Goal: Task Accomplishment & Management: Manage account settings

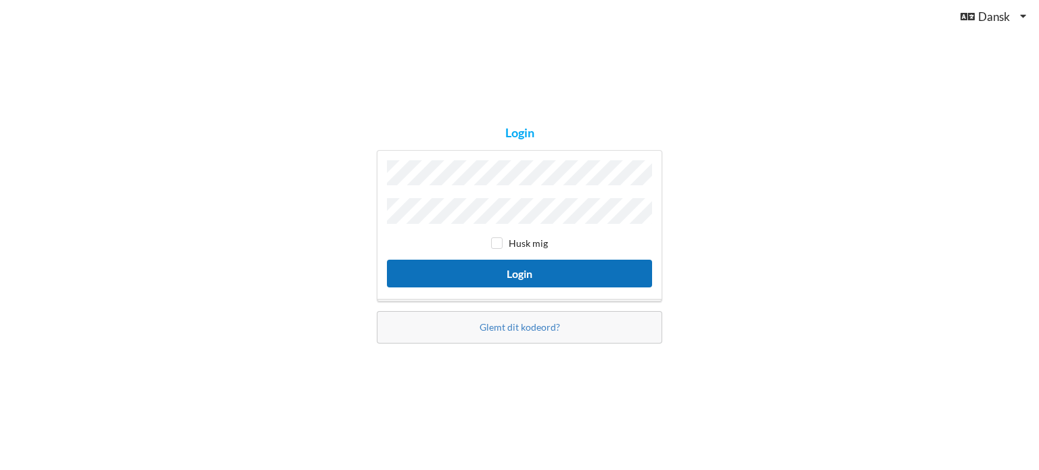
click at [515, 273] on button "Login" at bounding box center [519, 274] width 265 height 28
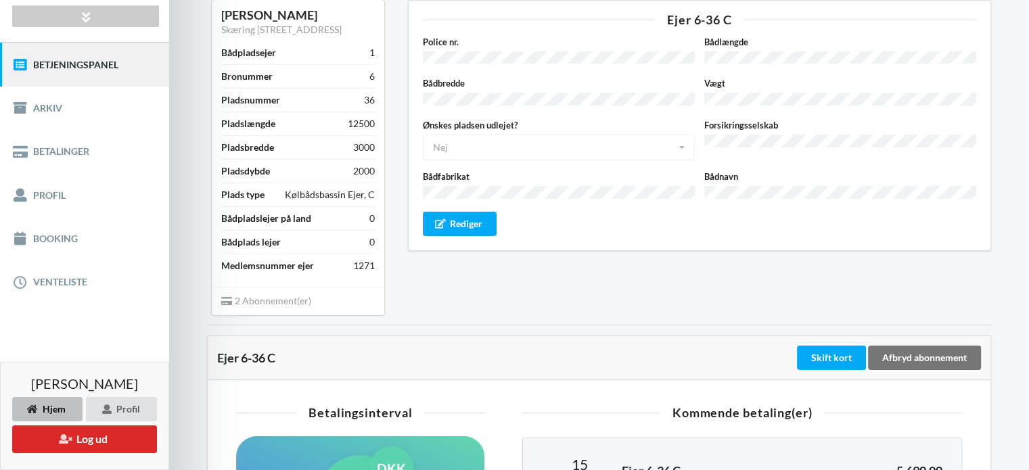
scroll to position [103, 0]
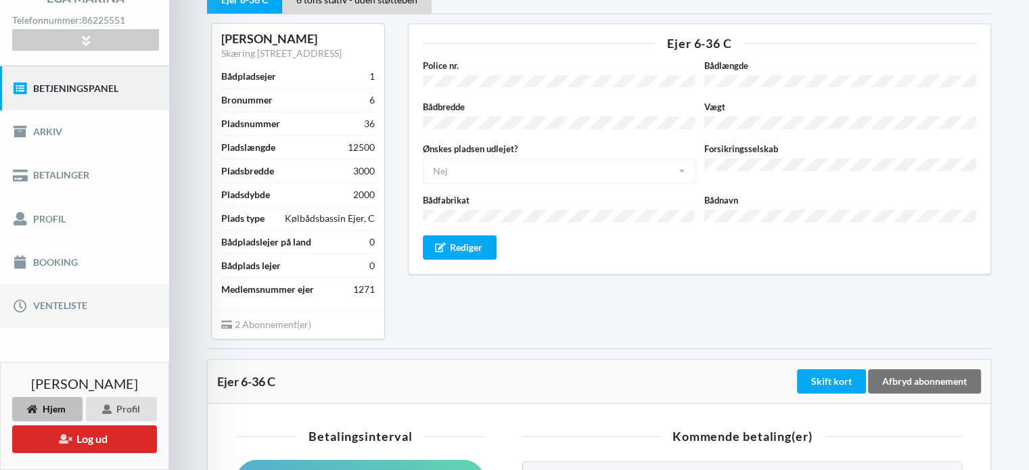
click at [73, 308] on link "Venteliste" at bounding box center [84, 305] width 169 height 43
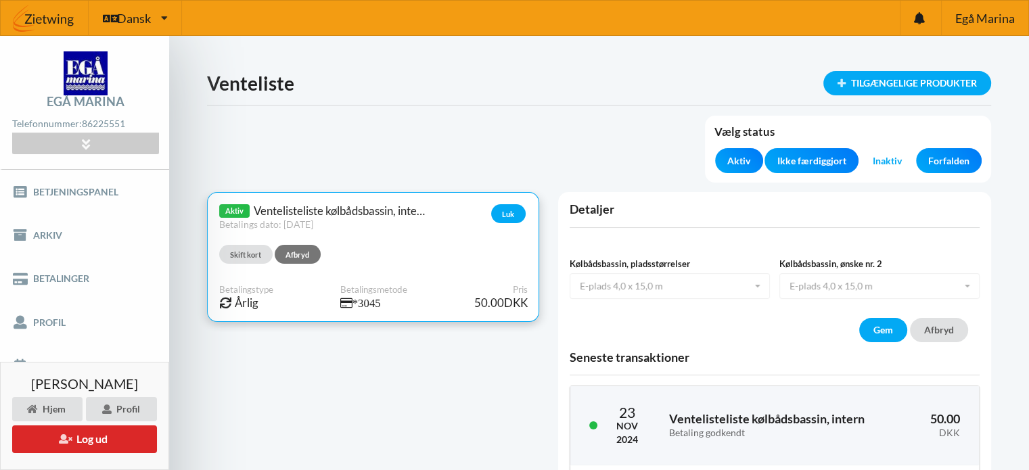
click at [965, 285] on div "Kølbådsbassin, ønske nr. 2 E-plads 4,0 x 15,0 m - B-plads 2,5 x 10,0 m C-plads …" at bounding box center [879, 278] width 210 height 42
click at [857, 289] on div "Kølbådsbassin, ønske nr. 2 E-plads 4,0 x 15,0 m - B-plads 2,5 x 10,0 m C-plads …" at bounding box center [879, 278] width 210 height 42
click at [827, 264] on label "Kølbådsbassin, ønske nr. 2" at bounding box center [879, 264] width 200 height 14
click at [755, 286] on div "Kølbådsbassin, pladsstørrelser E-plads 4,0 x 15,0 m B-plads 2,5 x 10,0 m C-plad…" at bounding box center [670, 278] width 210 height 42
click at [820, 157] on span "Ikke færdiggjort" at bounding box center [811, 161] width 69 height 14
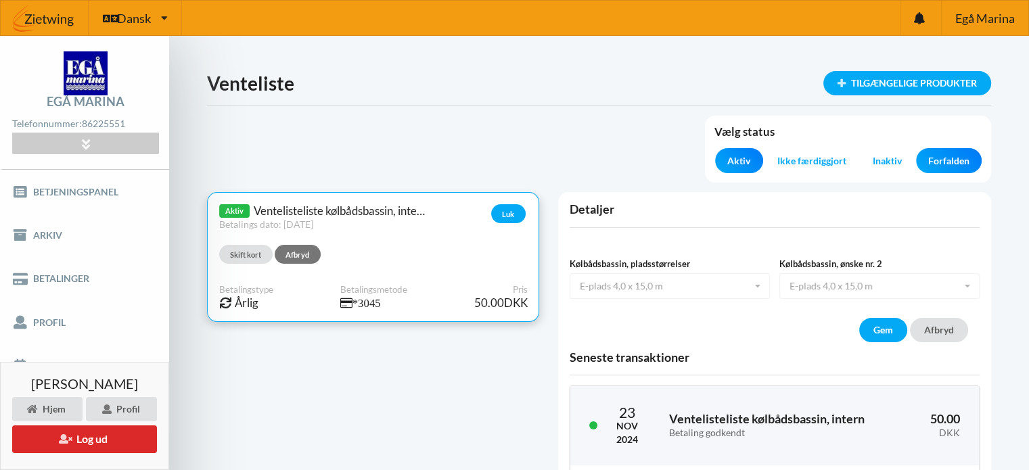
click at [967, 285] on div "Kølbådsbassin, ønske nr. 2 E-plads 4,0 x 15,0 m - B-plads 2,5 x 10,0 m C-plads …" at bounding box center [879, 278] width 210 height 42
click at [830, 158] on span "Ikke færdiggjort" at bounding box center [811, 161] width 69 height 14
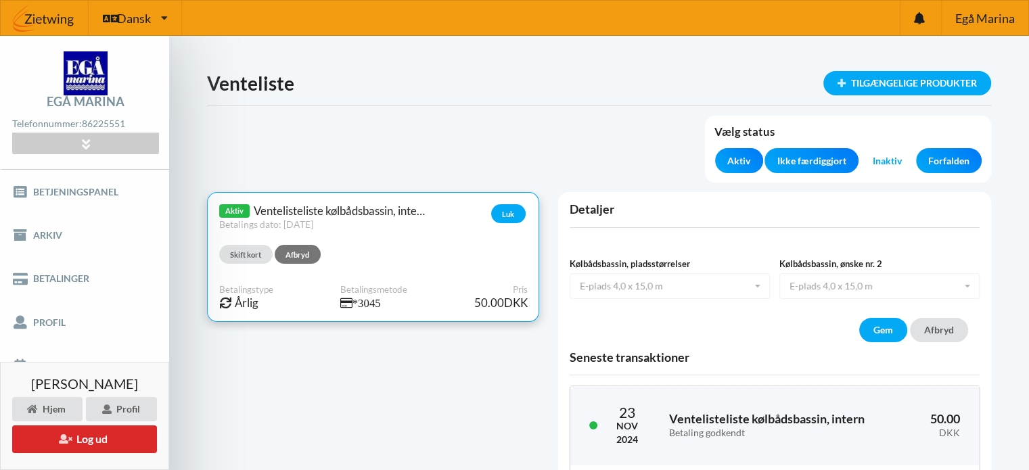
click at [732, 162] on span "Aktiv" at bounding box center [738, 161] width 23 height 14
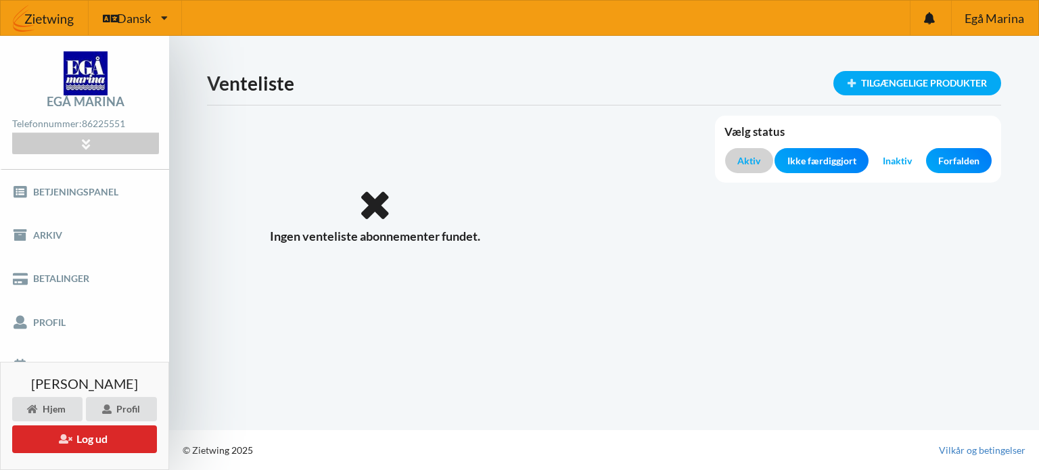
click at [734, 164] on div "Aktiv" at bounding box center [748, 160] width 47 height 25
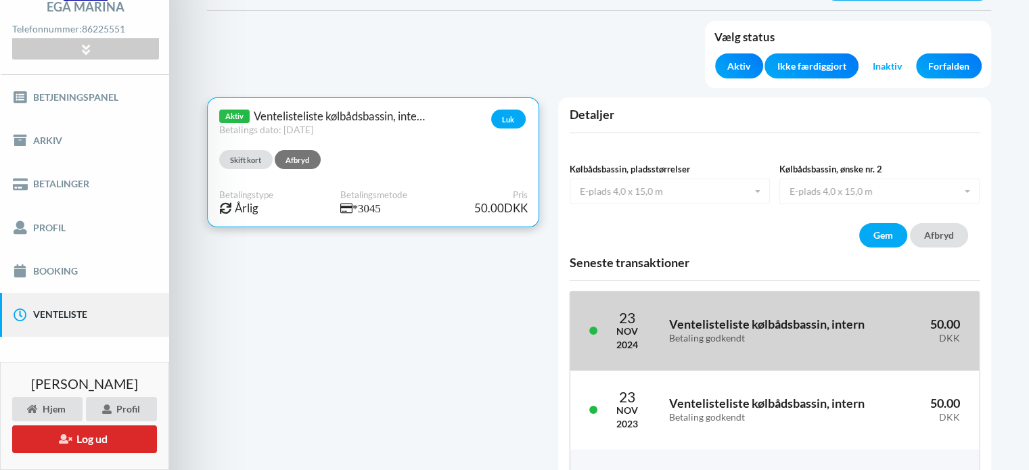
scroll to position [93, 0]
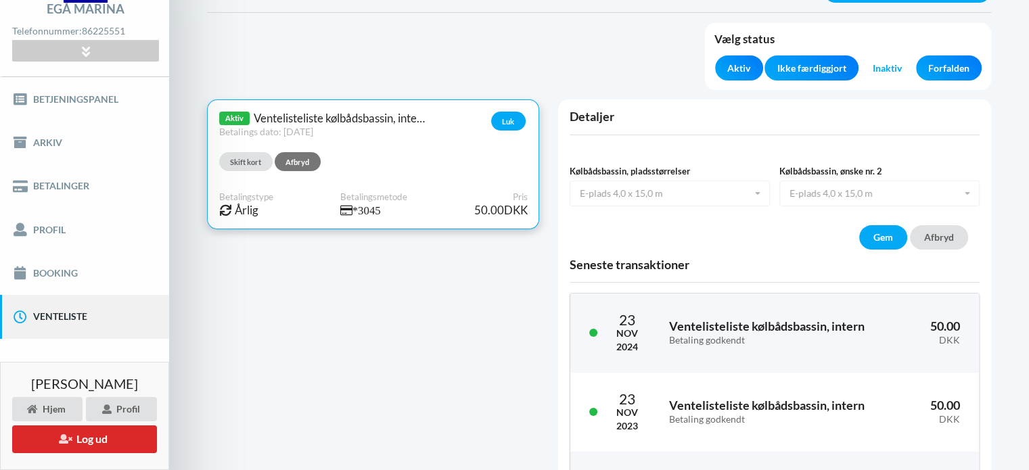
click at [967, 192] on div "Kølbådsbassin, ønske nr. 2 E-plads 4,0 x 15,0 m - B-plads 2,5 x 10,0 m C-plads …" at bounding box center [879, 185] width 210 height 42
click at [594, 110] on div "Detaljer" at bounding box center [774, 117] width 410 height 16
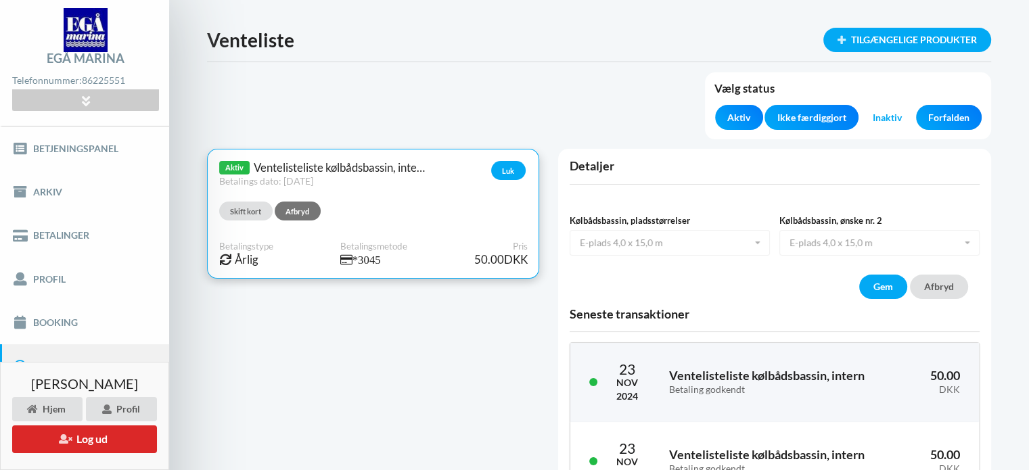
scroll to position [68, 0]
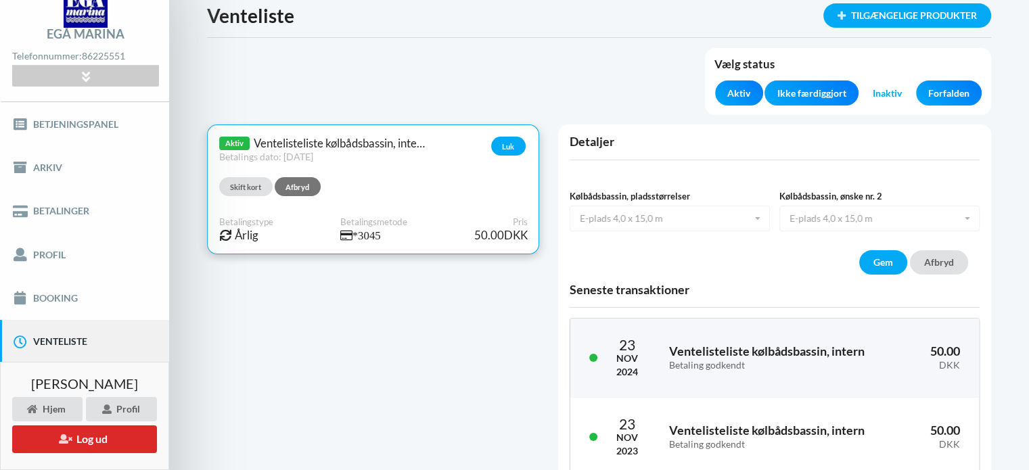
click at [816, 93] on span "Ikke færdiggjort" at bounding box center [811, 94] width 69 height 14
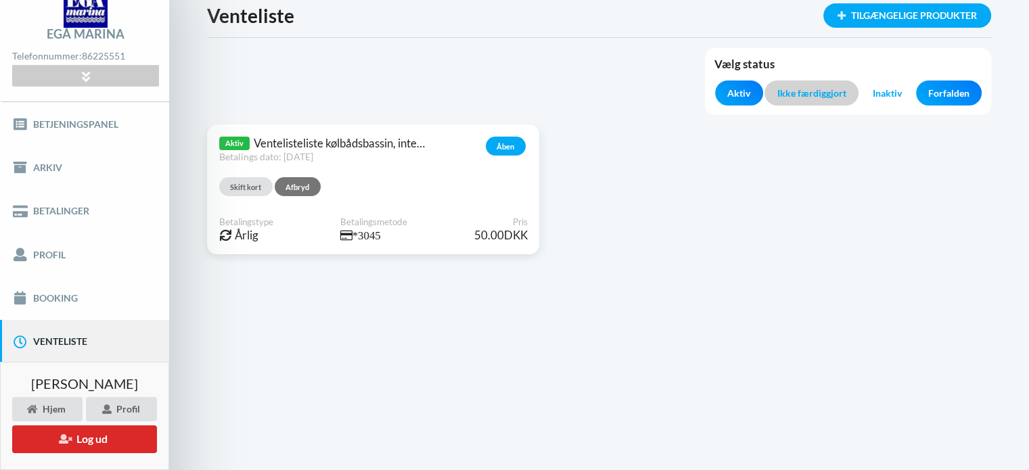
scroll to position [0, 0]
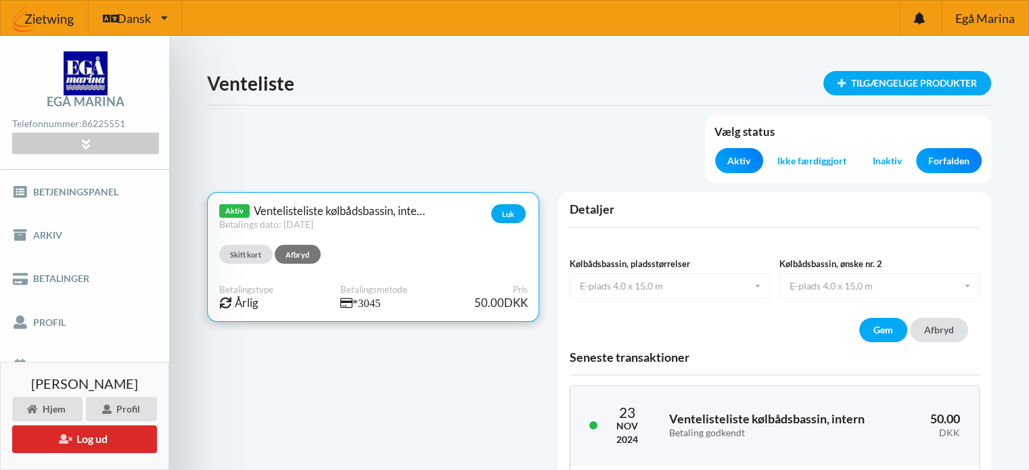
click at [968, 285] on div "Kølbådsbassin, ønske nr. 2 E-plads 4,0 x 15,0 m - B-plads 2,5 x 10,0 m C-plads …" at bounding box center [879, 278] width 210 height 42
click at [806, 160] on span "Ikke færdiggjort" at bounding box center [811, 161] width 69 height 14
click at [78, 192] on link "Betjeningspanel" at bounding box center [84, 191] width 169 height 43
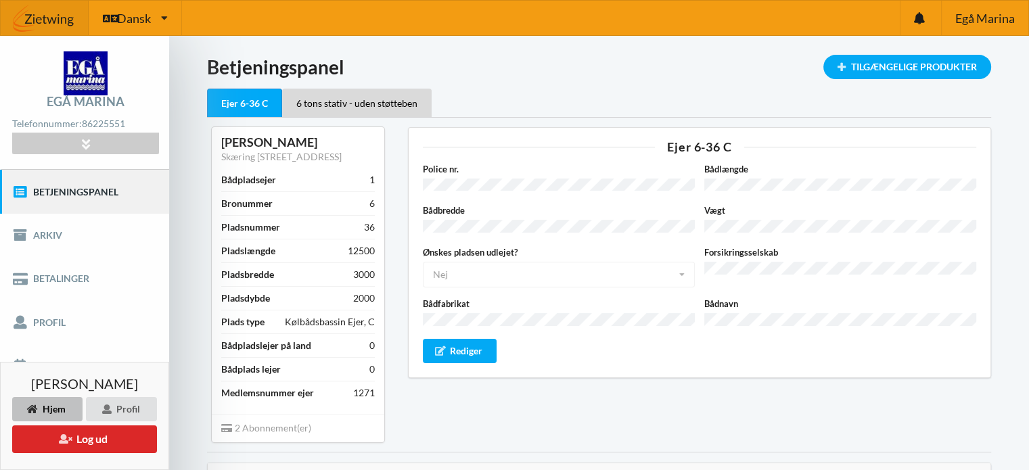
click at [259, 429] on span "2 Abonnement(er)" at bounding box center [266, 427] width 90 height 11
click at [906, 62] on div "Tilgængelige Produkter" at bounding box center [907, 67] width 168 height 24
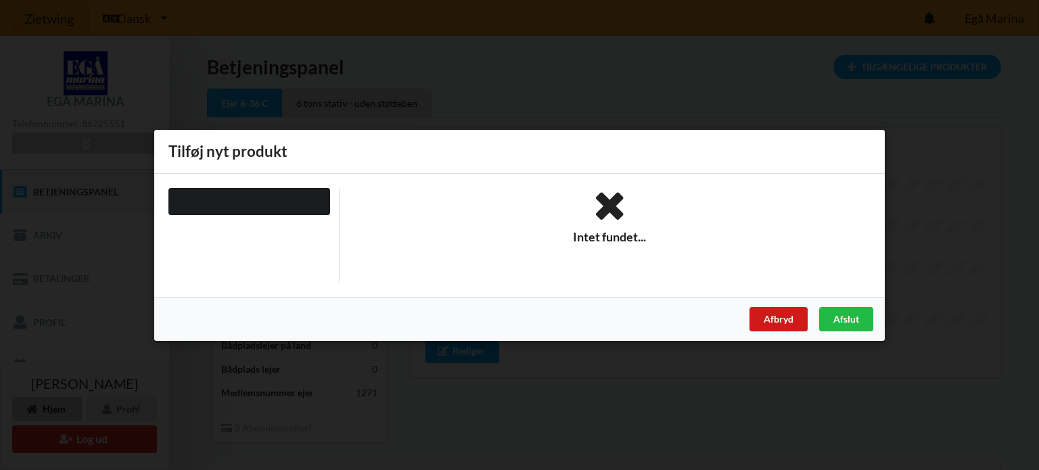
click at [773, 319] on div "Afbryd" at bounding box center [778, 318] width 58 height 24
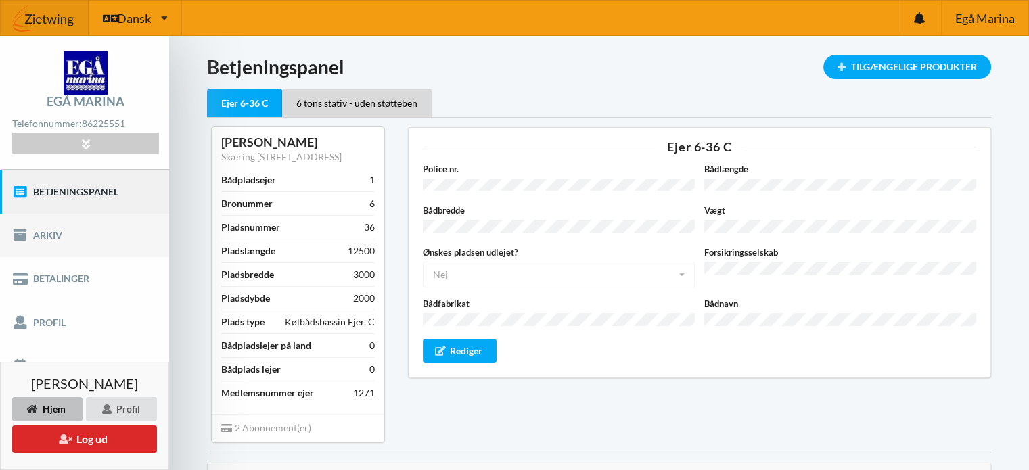
click at [41, 237] on link "Arkiv" at bounding box center [84, 235] width 169 height 43
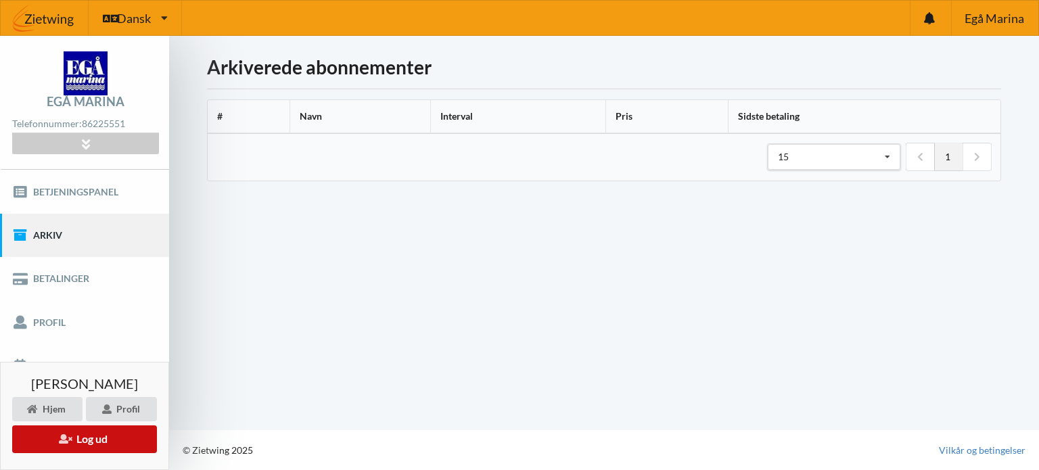
click at [89, 443] on button "Log ud" at bounding box center [84, 439] width 145 height 28
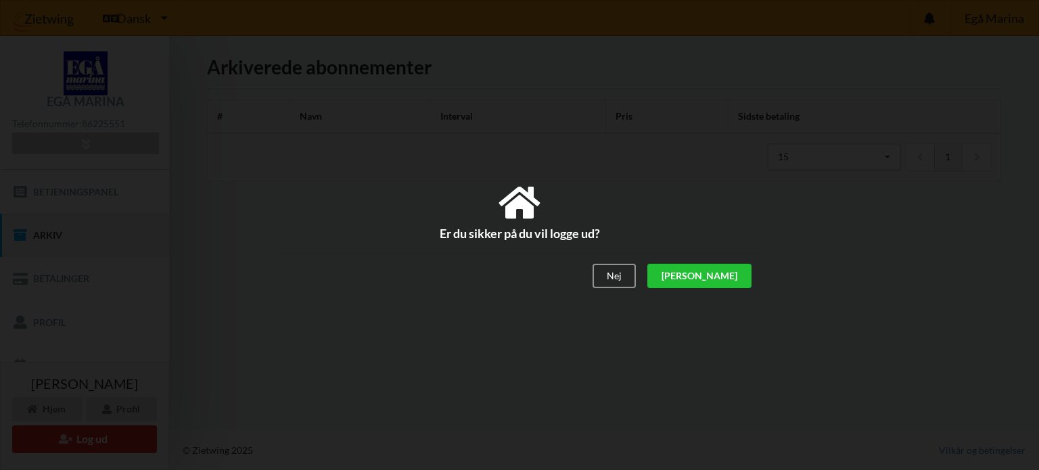
click at [735, 278] on div "[PERSON_NAME]" at bounding box center [699, 276] width 104 height 24
